Goal: Transaction & Acquisition: Purchase product/service

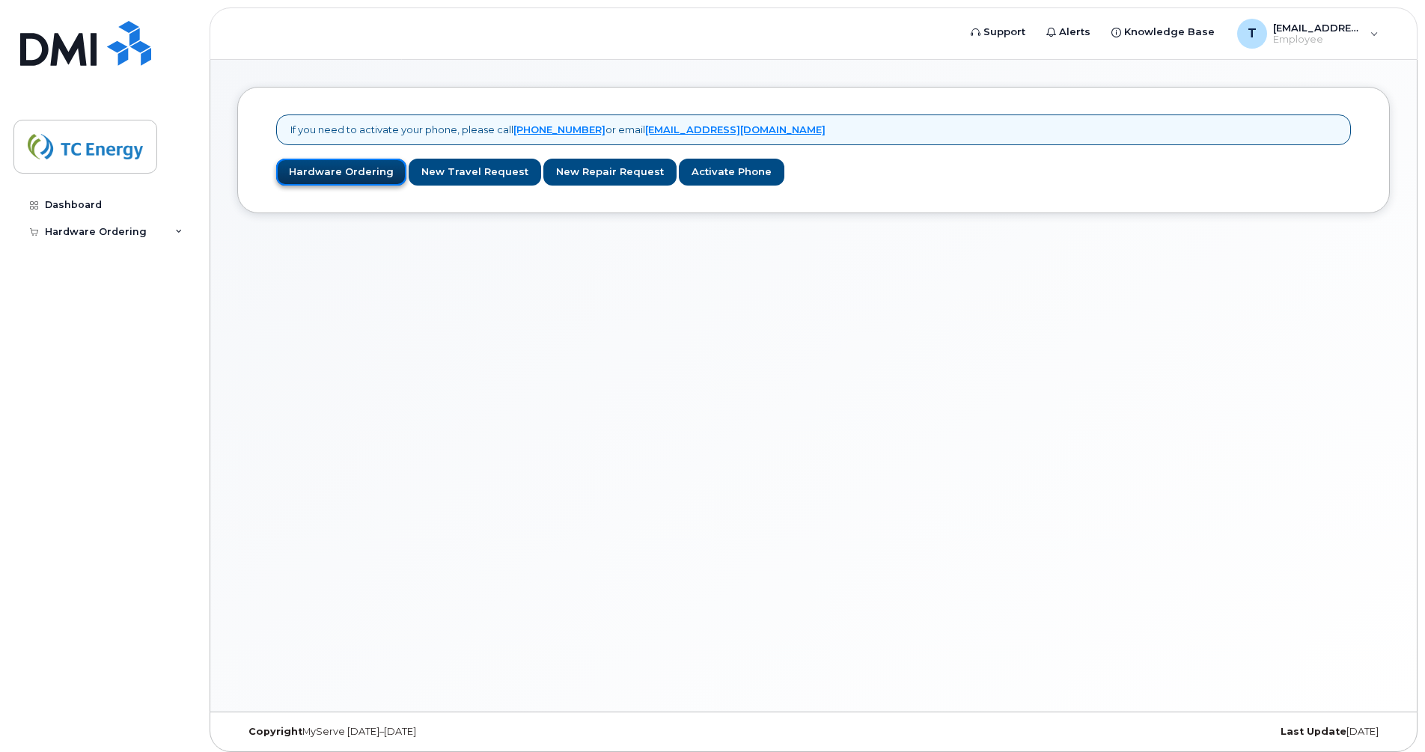
click at [327, 168] on link "Hardware Ordering" at bounding box center [341, 173] width 130 height 28
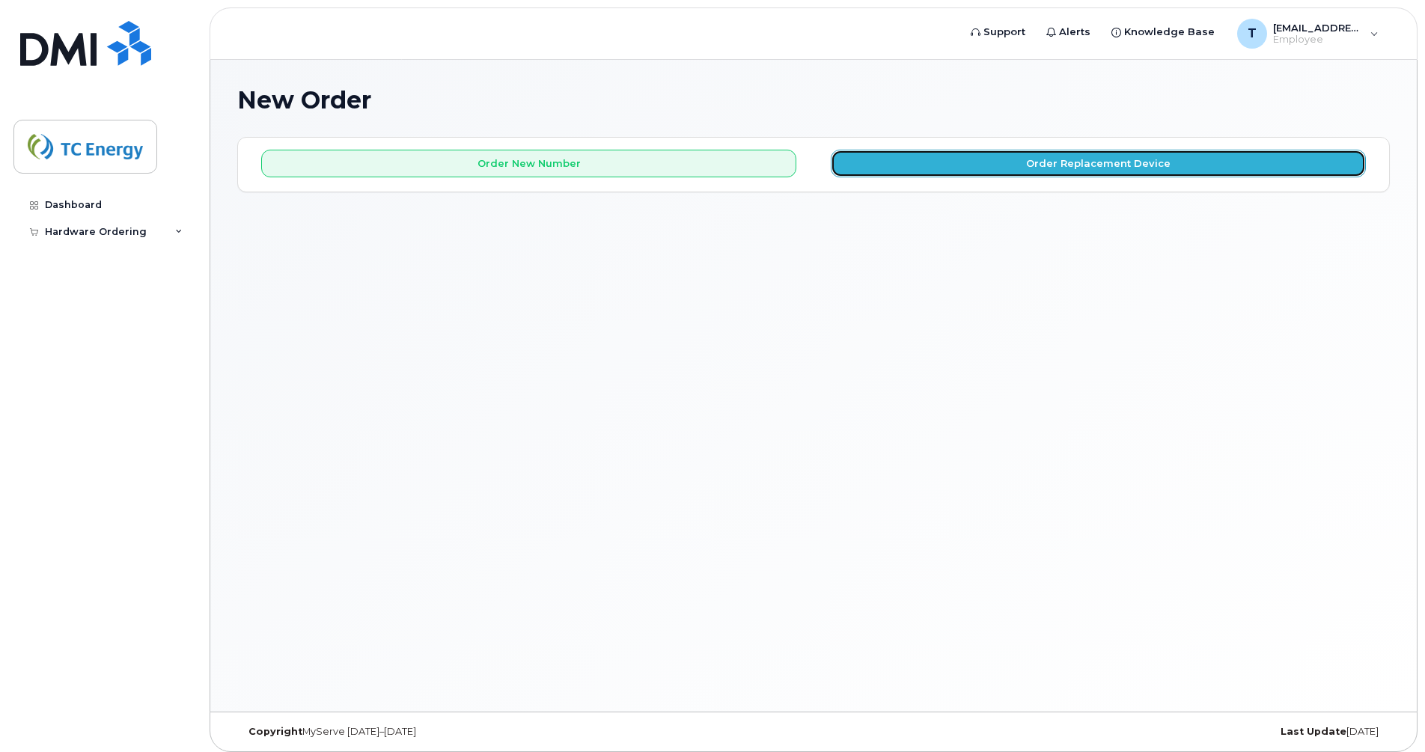
click at [1051, 171] on button "Order Replacement Device" at bounding box center [1098, 164] width 535 height 28
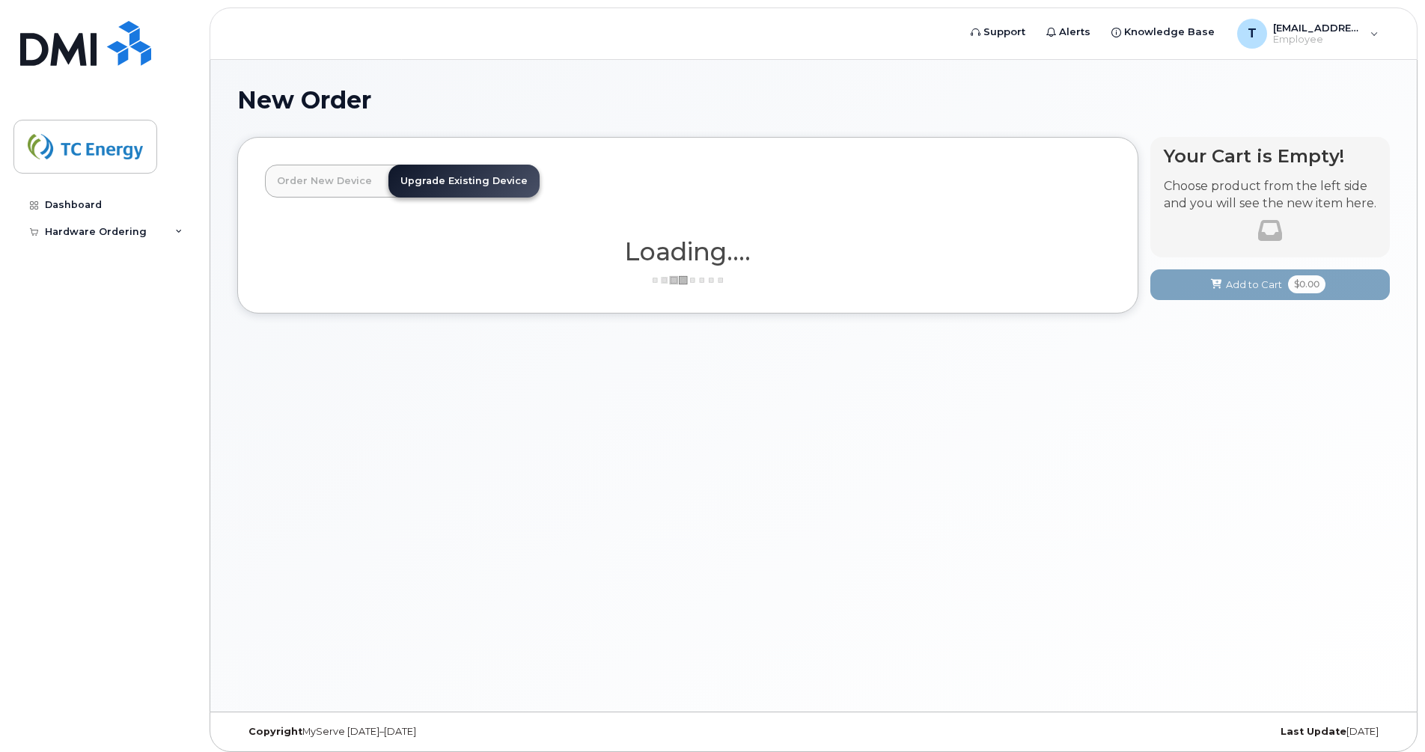
click at [314, 176] on link "Order New Device" at bounding box center [324, 181] width 119 height 33
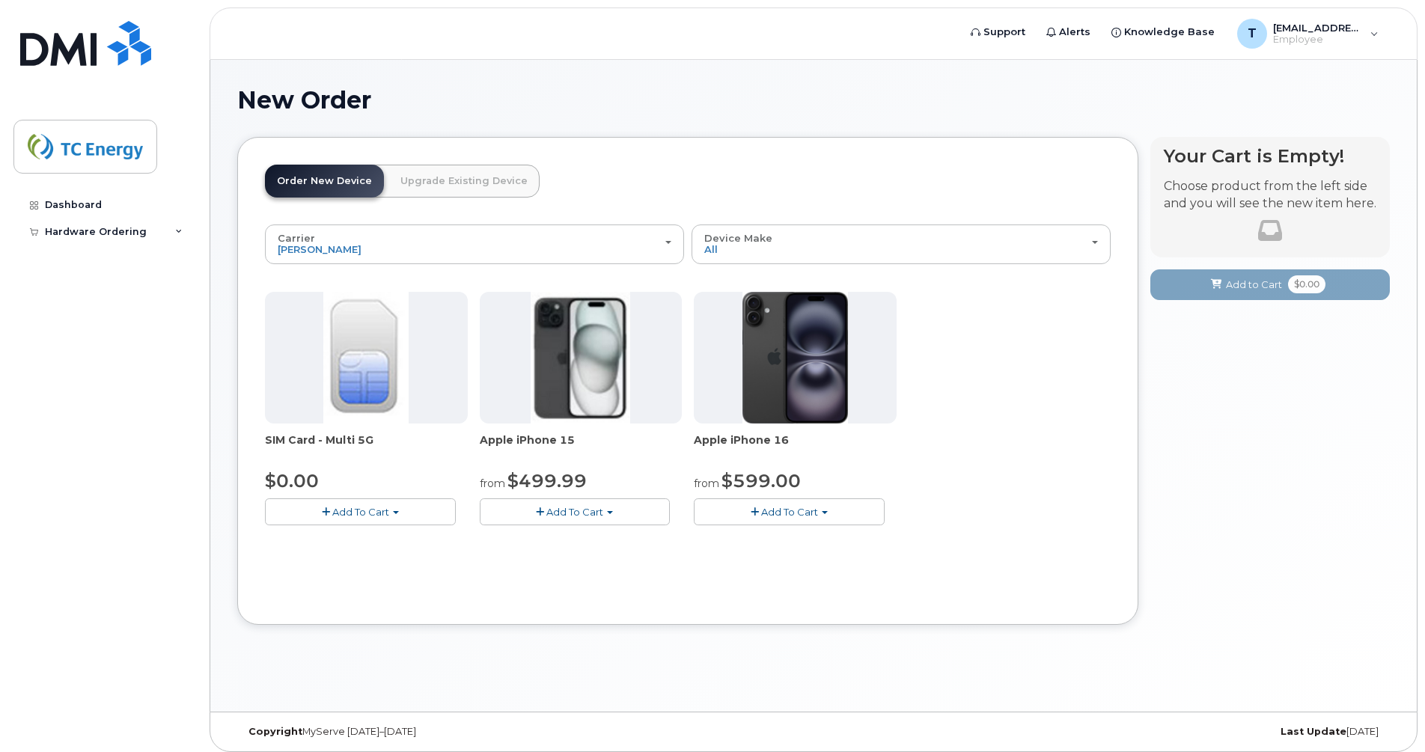
click at [447, 174] on link "Upgrade Existing Device" at bounding box center [463, 181] width 151 height 33
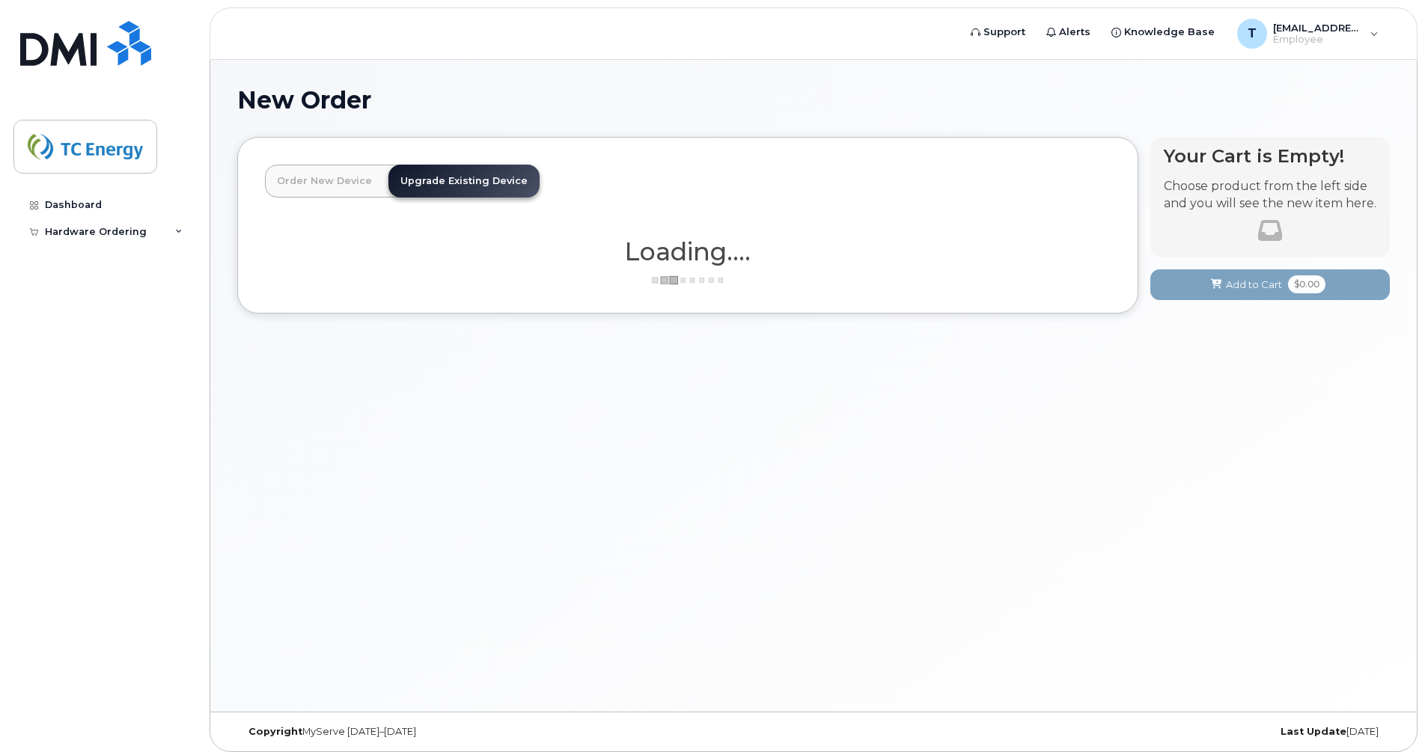
click at [350, 186] on link "Order New Device" at bounding box center [324, 181] width 119 height 33
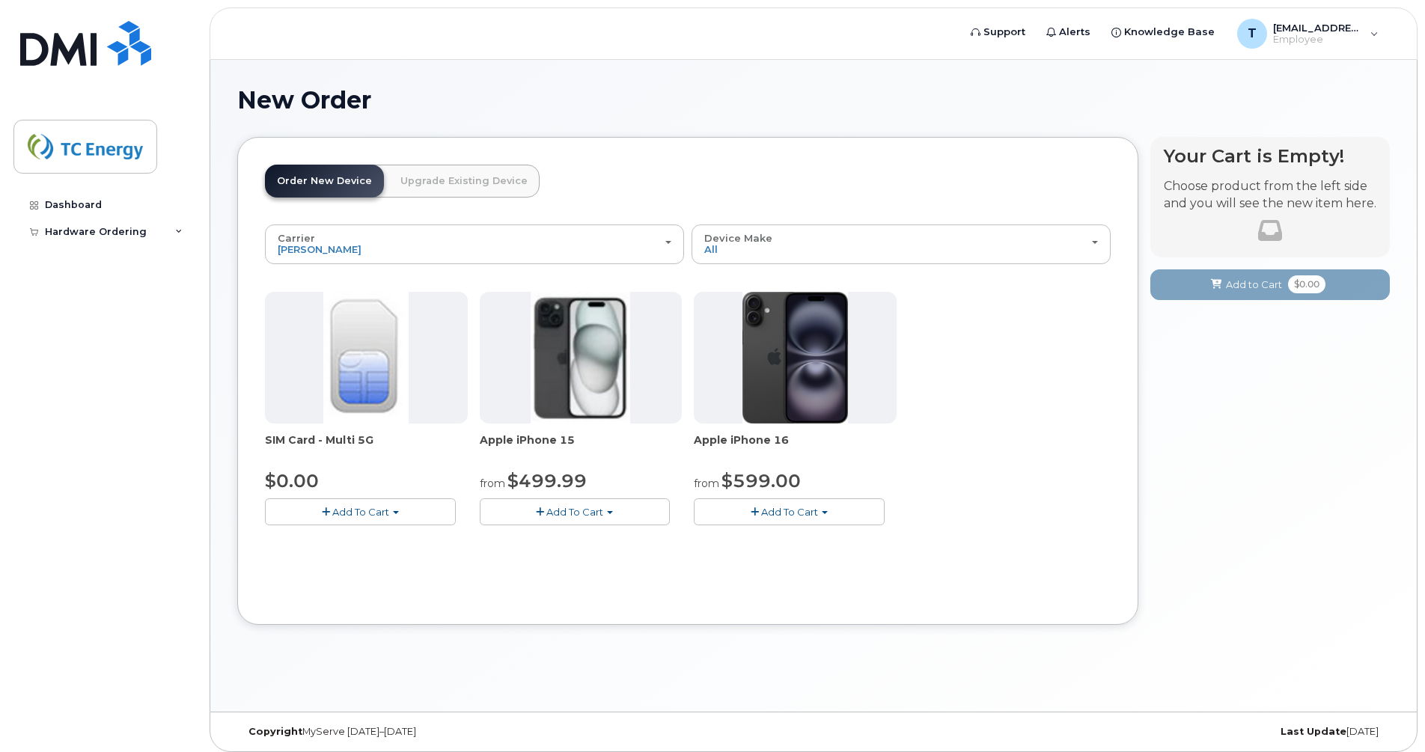
drag, startPoint x: 688, startPoint y: 441, endPoint x: 808, endPoint y: 446, distance: 120.6
click at [808, 446] on div "SIM Card - Multi 5G $0.00 Add To Cart $0.00 - New Activation Apple iPhone 15 fr…" at bounding box center [688, 420] width 846 height 257
drag, startPoint x: 808, startPoint y: 446, endPoint x: 798, endPoint y: 447, distance: 10.5
click at [798, 447] on span "Apple iPhone 16" at bounding box center [795, 448] width 203 height 30
click at [794, 445] on span "Apple iPhone 16" at bounding box center [795, 448] width 203 height 30
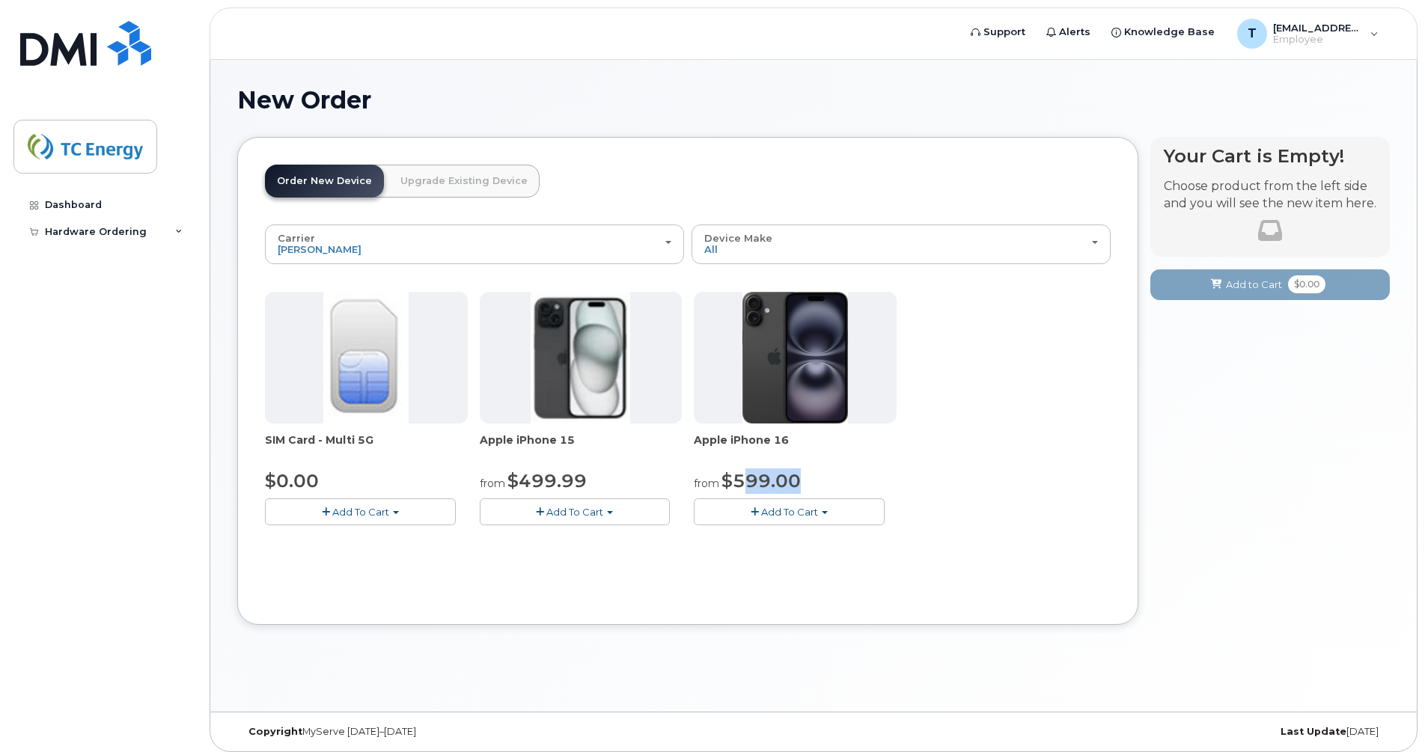
drag, startPoint x: 741, startPoint y: 475, endPoint x: 816, endPoint y: 476, distance: 74.8
click at [816, 476] on div "from $599.00" at bounding box center [795, 480] width 203 height 25
drag, startPoint x: 816, startPoint y: 476, endPoint x: 783, endPoint y: 474, distance: 33.0
click at [783, 474] on span "$599.00" at bounding box center [760, 481] width 79 height 22
click at [777, 474] on span "$599.00" at bounding box center [760, 481] width 79 height 22
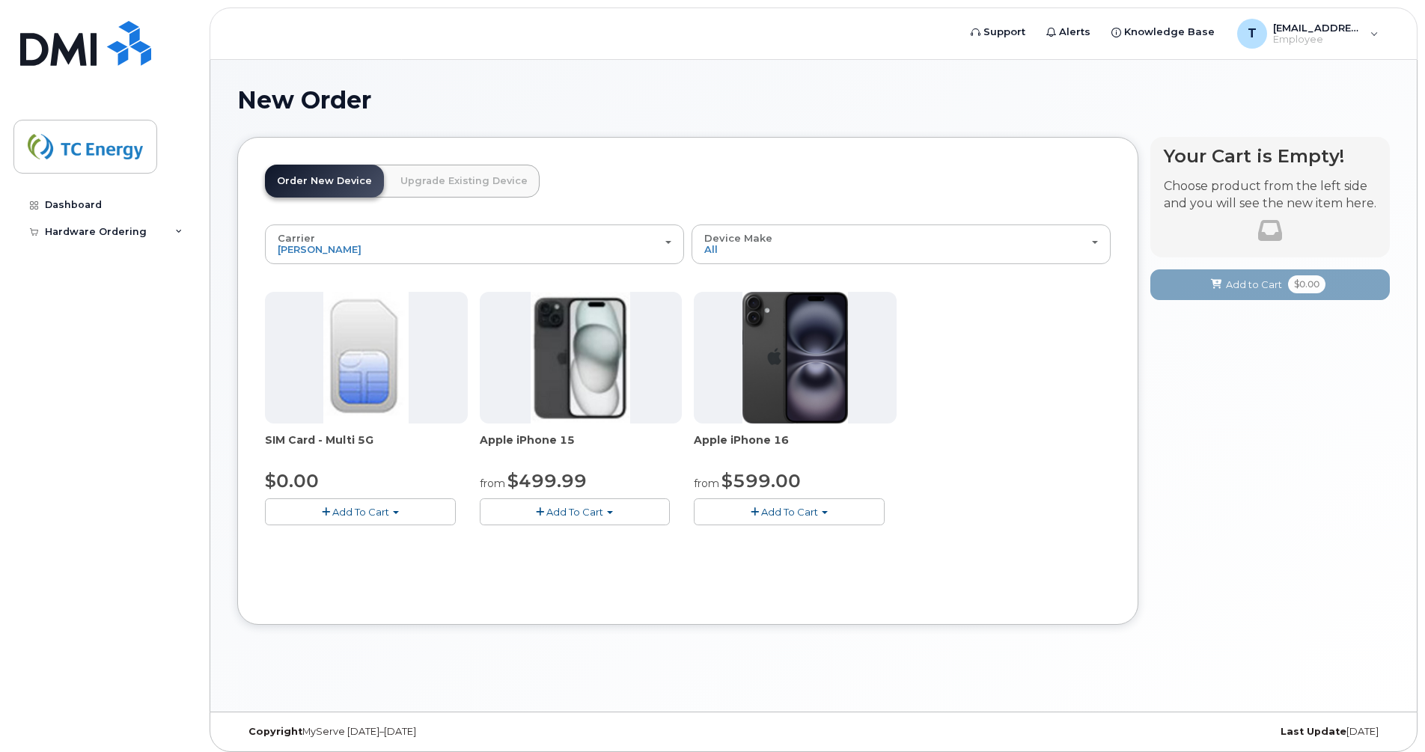
click at [763, 506] on span "Add To Cart" at bounding box center [789, 512] width 57 height 12
click at [781, 540] on link "$599.00 - 3 Year Activation (128GB)" at bounding box center [800, 540] width 207 height 19
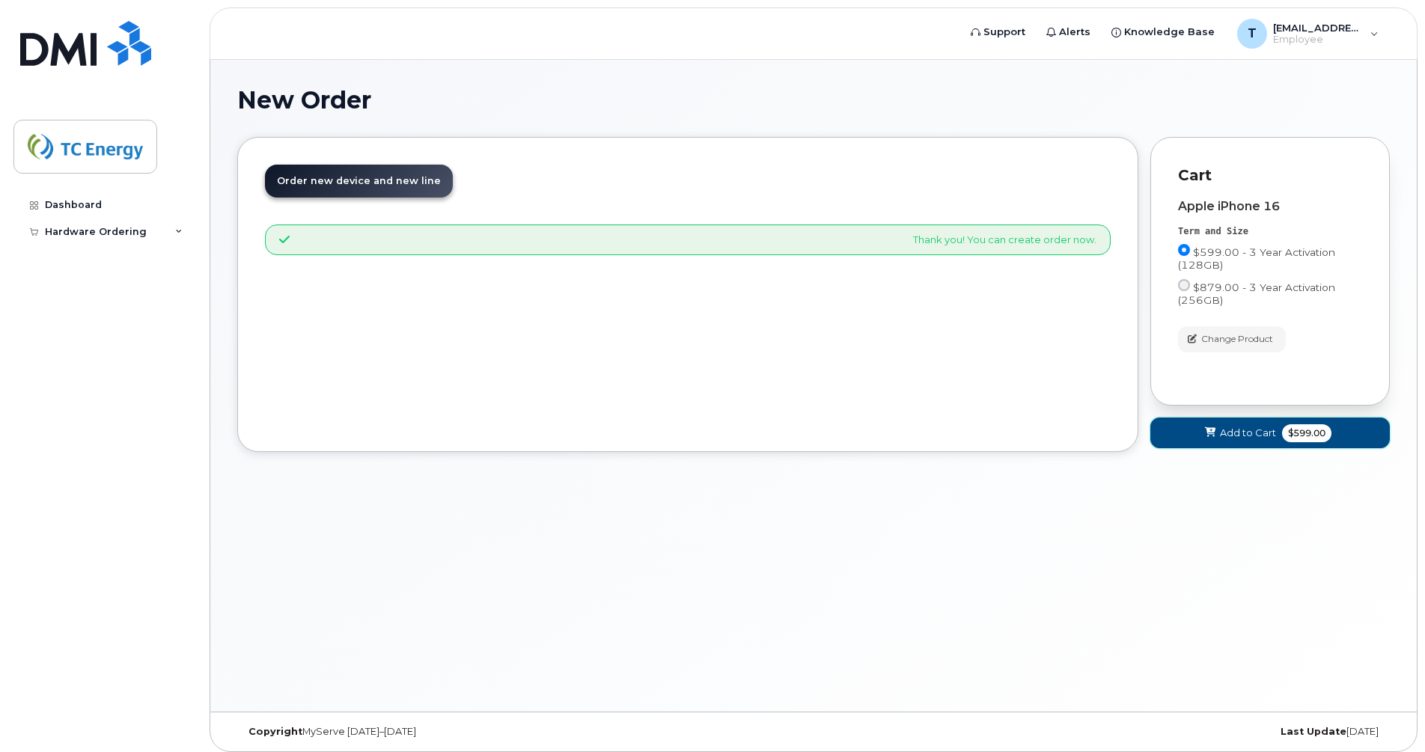
click at [1257, 433] on span "Add to Cart" at bounding box center [1248, 433] width 56 height 14
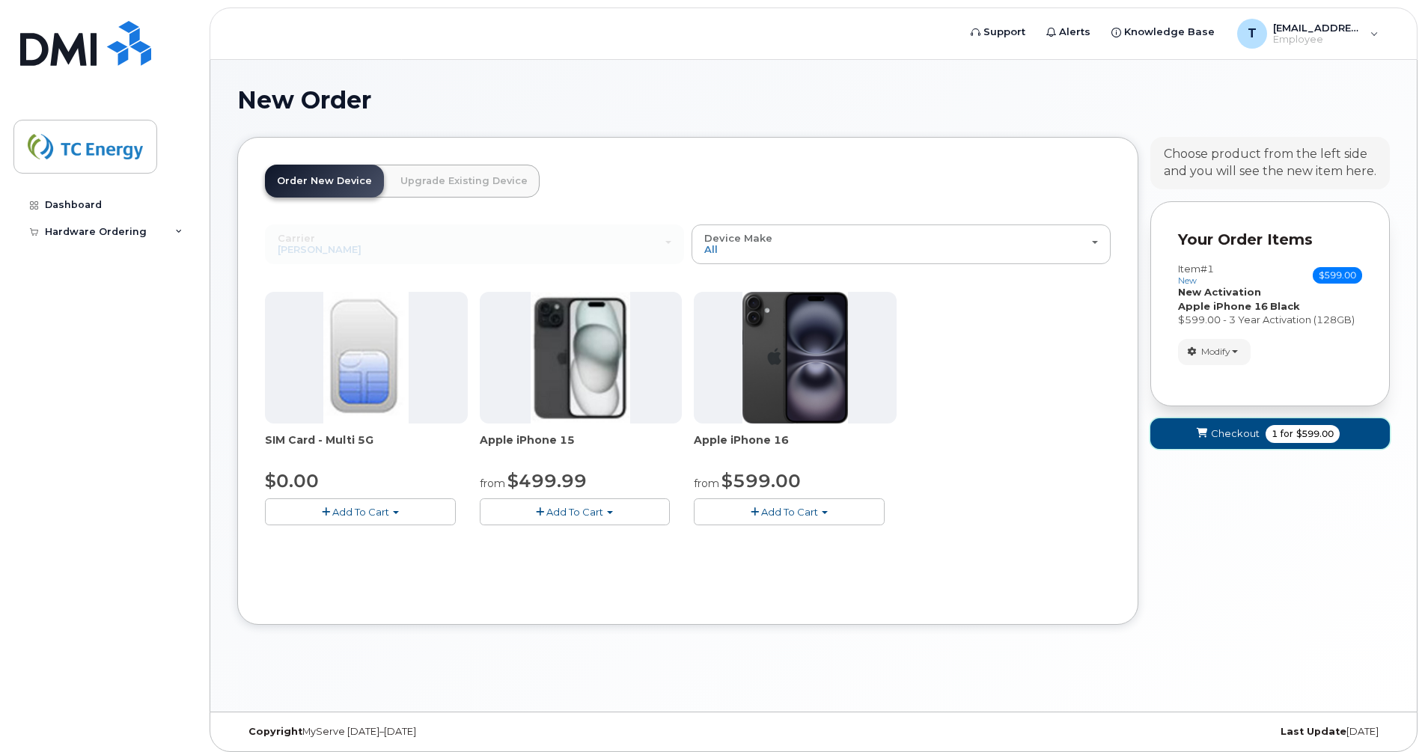
click at [1236, 431] on span "Checkout" at bounding box center [1235, 434] width 49 height 14
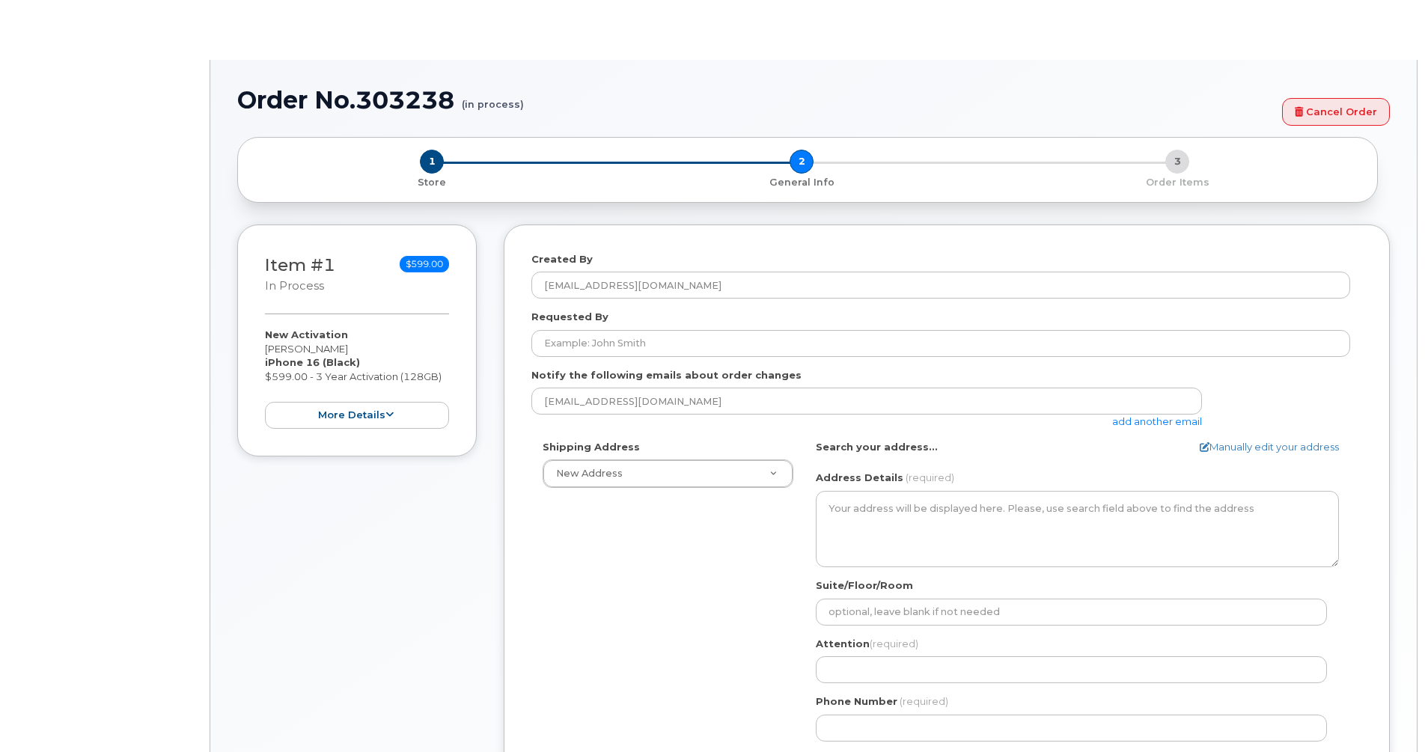
select select
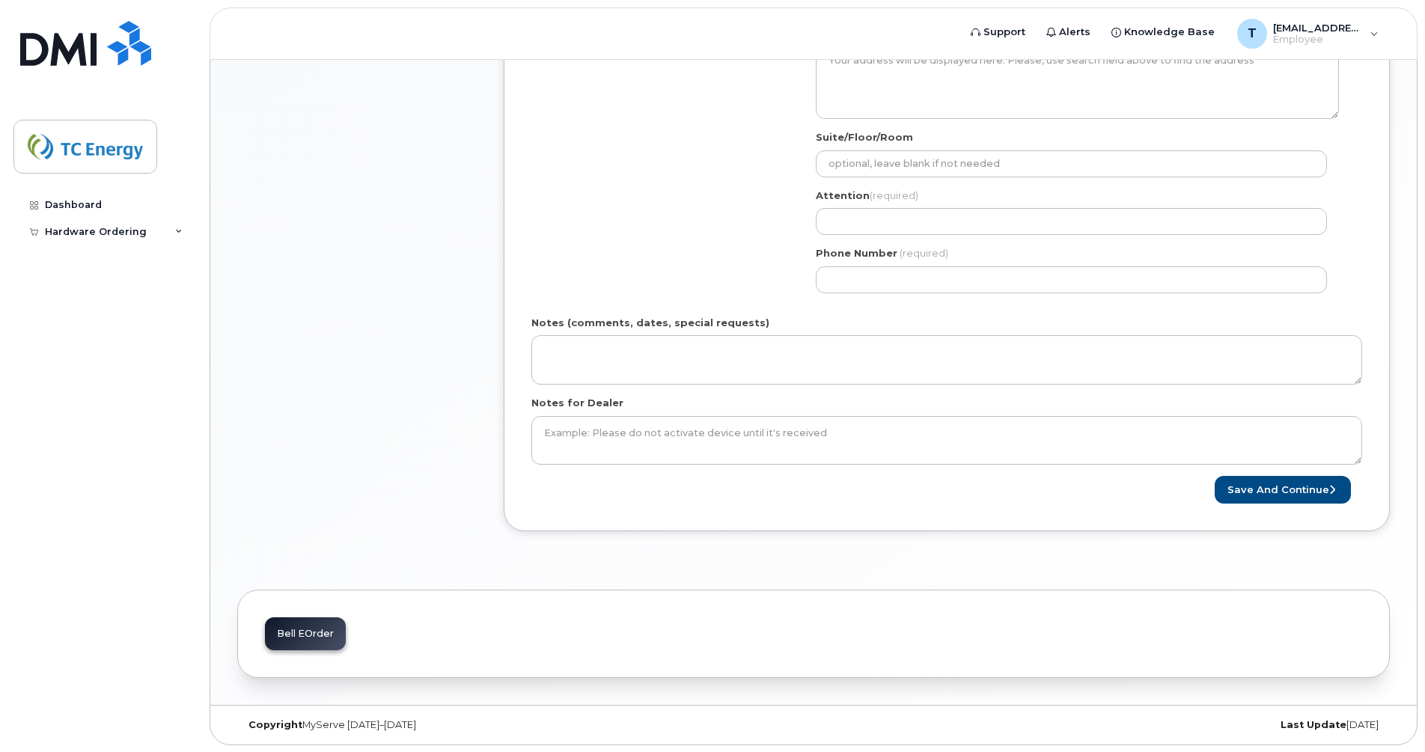
scroll to position [527, 0]
